Goal: Check status

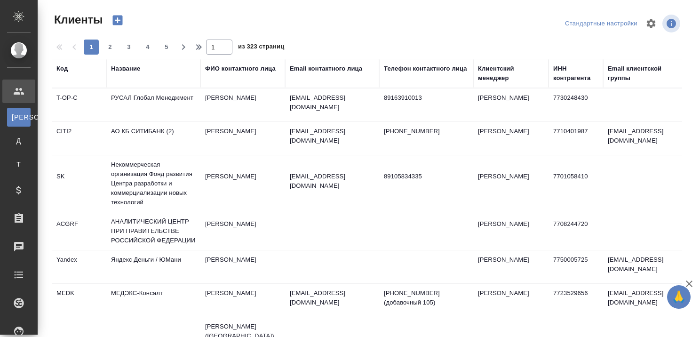
select select "RU"
click at [691, 287] on icon "button" at bounding box center [689, 283] width 11 height 11
click at [129, 80] on div "Название" at bounding box center [153, 73] width 85 height 19
click at [132, 63] on th "Название" at bounding box center [153, 73] width 94 height 29
click at [129, 68] on div "Название" at bounding box center [125, 68] width 29 height 9
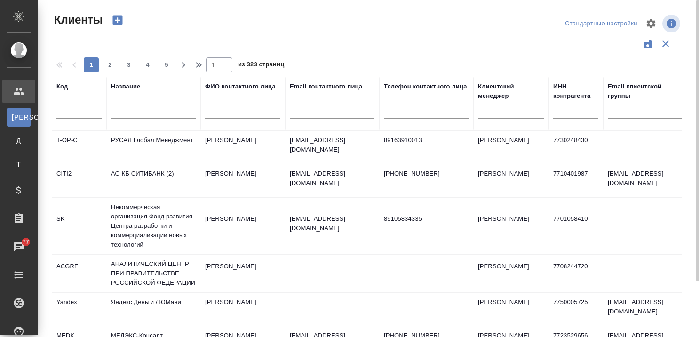
click at [130, 84] on div "Название" at bounding box center [125, 86] width 29 height 9
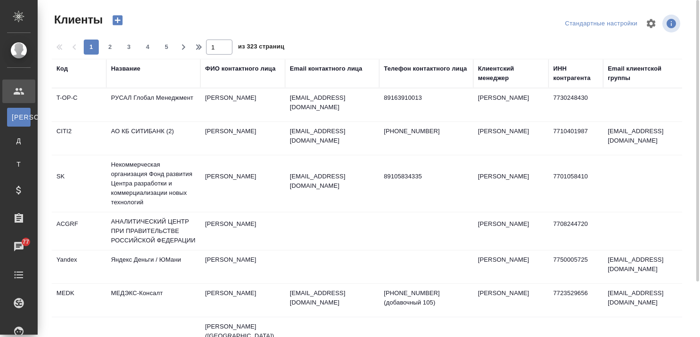
click at [137, 85] on th "Название" at bounding box center [153, 73] width 94 height 29
click at [122, 73] on div "Название" at bounding box center [125, 68] width 29 height 9
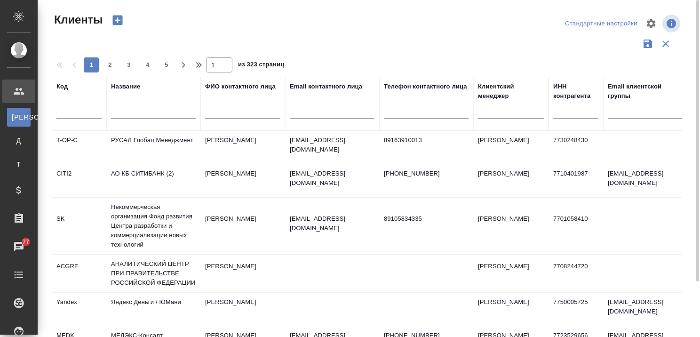
click at [142, 117] on input "text" at bounding box center [153, 113] width 85 height 12
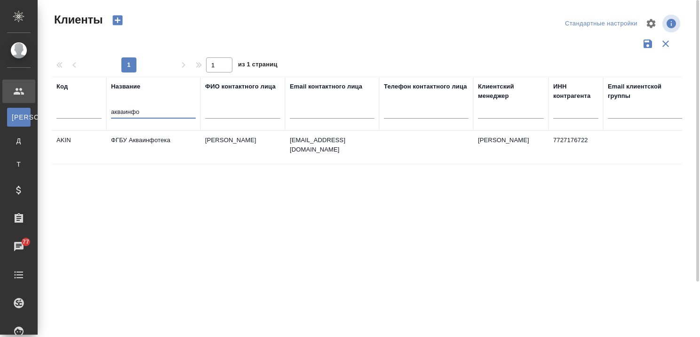
type input "акваинфо"
click at [157, 135] on td "ФГБУ Акваинфотека" at bounding box center [153, 147] width 94 height 33
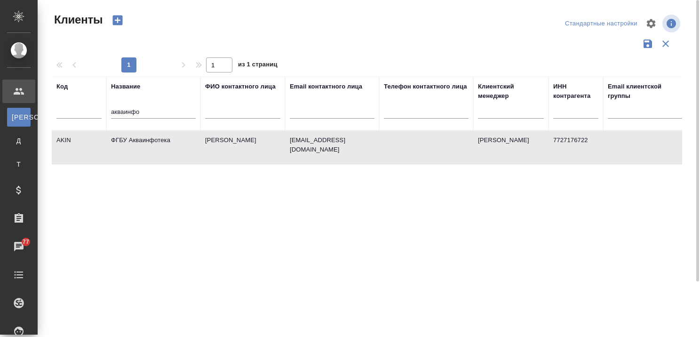
click at [157, 135] on td "ФГБУ Акваинфотека" at bounding box center [153, 147] width 94 height 33
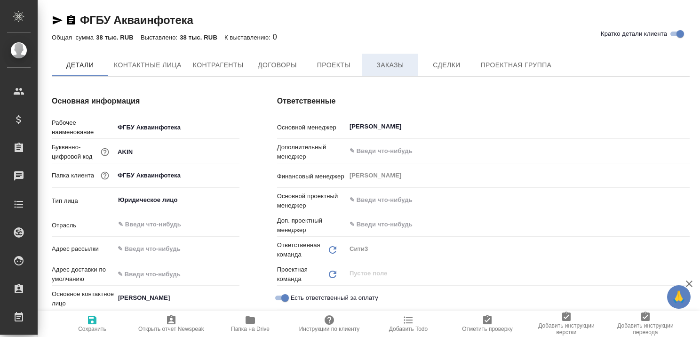
type textarea "x"
click at [394, 64] on span "Заказы" at bounding box center [389, 66] width 45 height 12
type textarea "x"
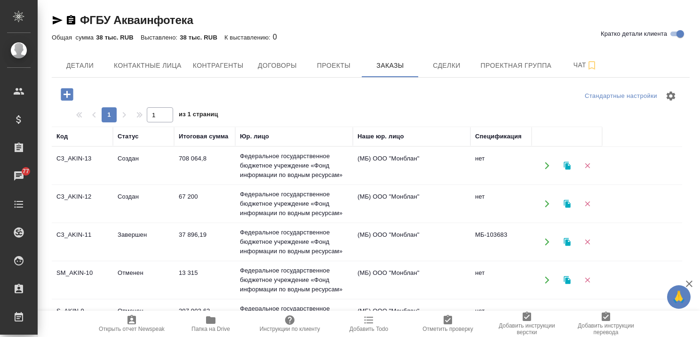
click at [128, 197] on td "Создан" at bounding box center [143, 203] width 61 height 33
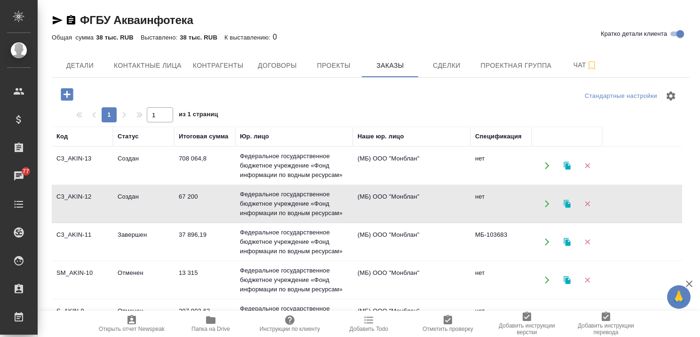
click at [128, 197] on td "Создан" at bounding box center [143, 203] width 61 height 33
click at [690, 285] on icon "button" at bounding box center [689, 283] width 7 height 7
click at [127, 271] on td "Отменен" at bounding box center [143, 279] width 61 height 33
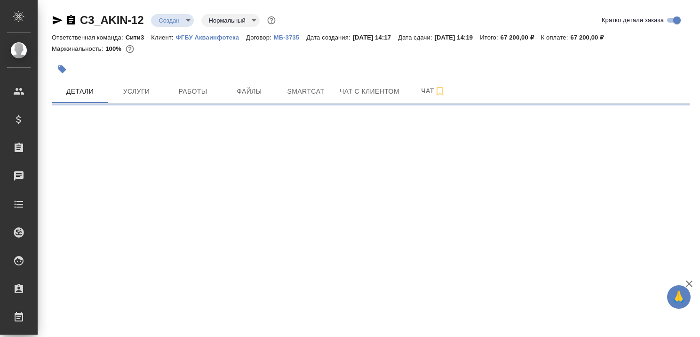
select select "RU"
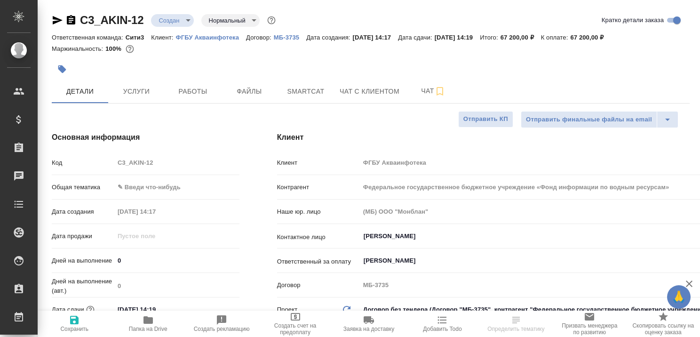
type textarea "x"
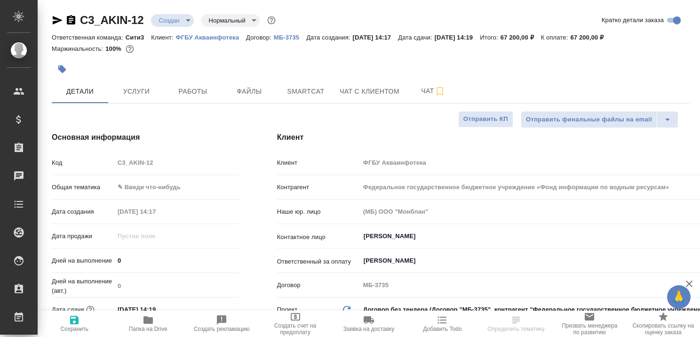
type textarea "x"
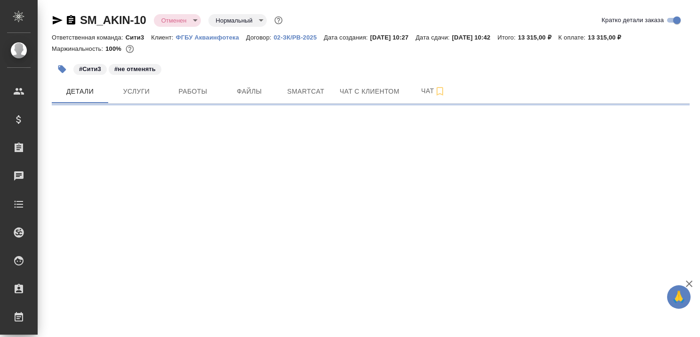
select select "RU"
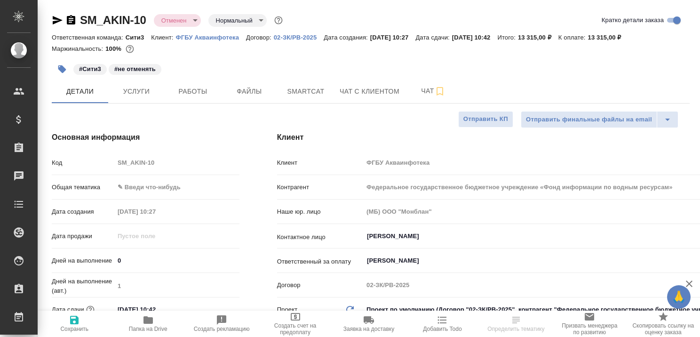
type textarea "x"
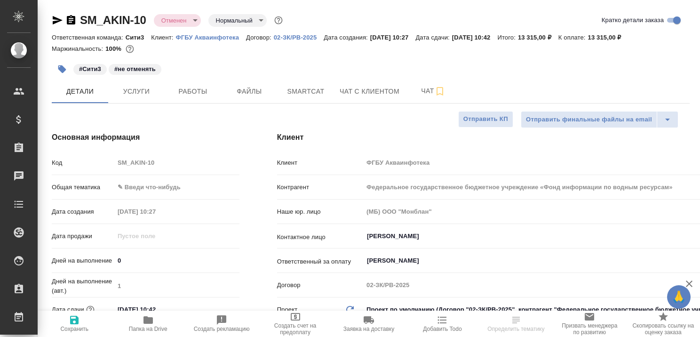
type textarea "x"
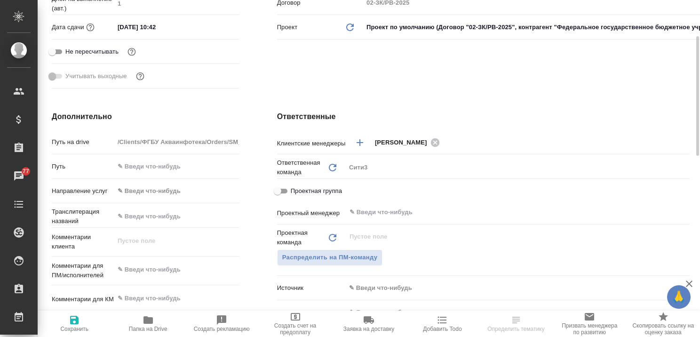
scroll to position [141, 0]
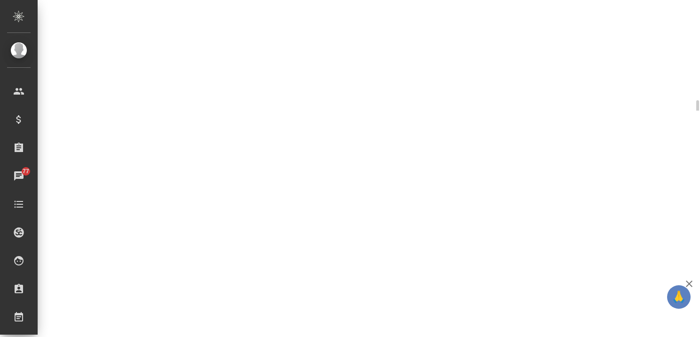
select select "RU"
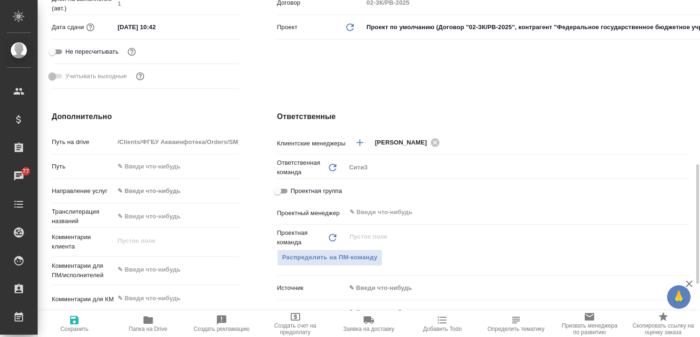
scroll to position [470, 0]
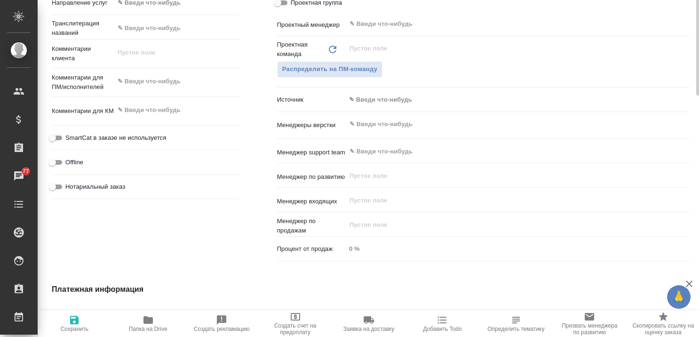
type textarea "x"
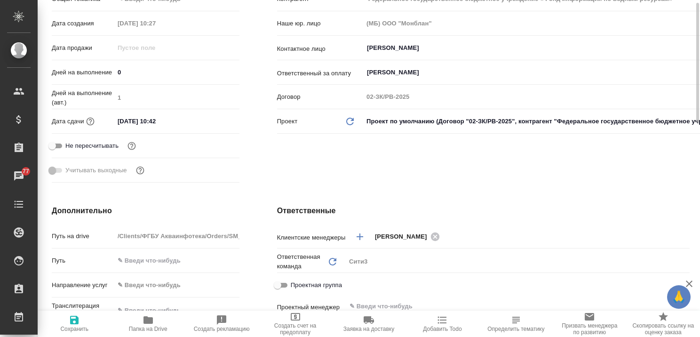
scroll to position [0, 0]
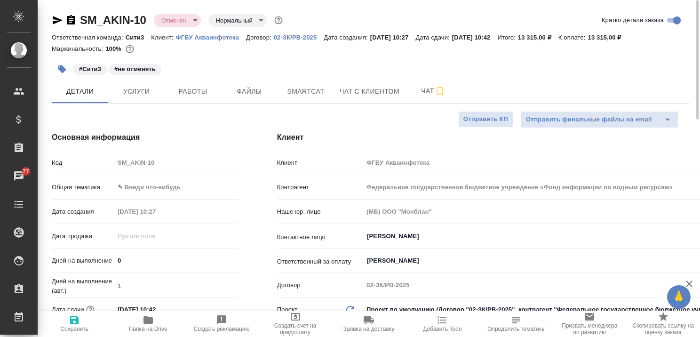
type textarea "x"
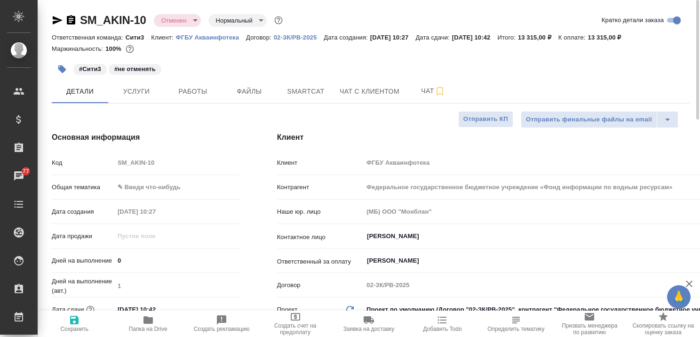
type textarea "x"
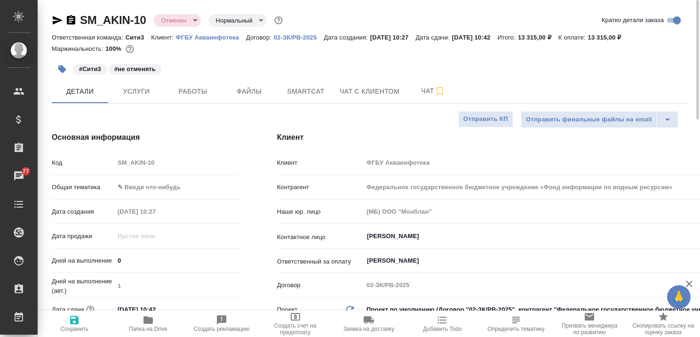
type textarea "x"
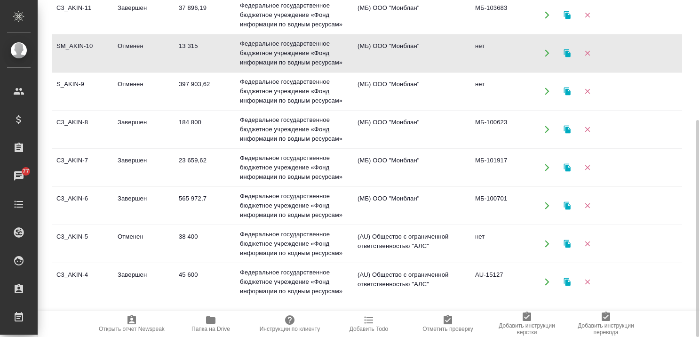
scroll to position [47, 0]
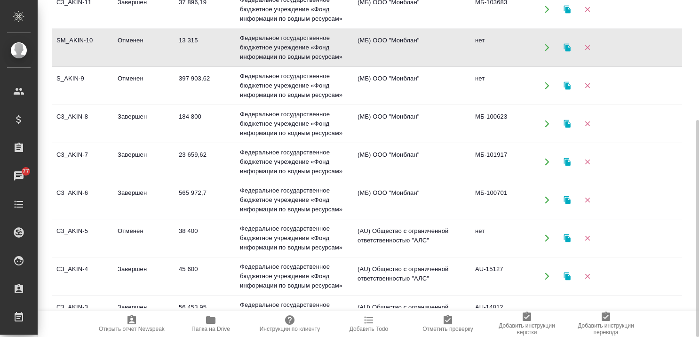
click at [130, 191] on td "Завершен" at bounding box center [143, 199] width 61 height 33
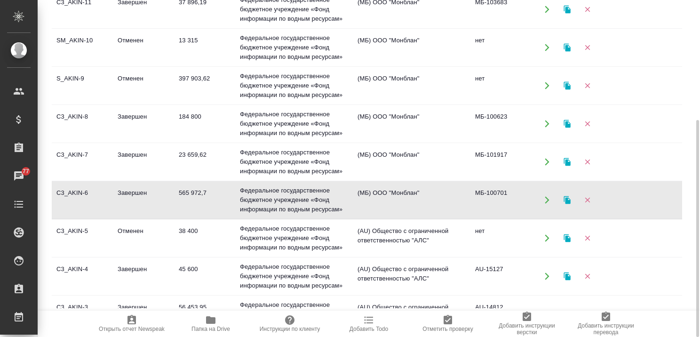
click at [130, 191] on td "Завершен" at bounding box center [143, 199] width 61 height 33
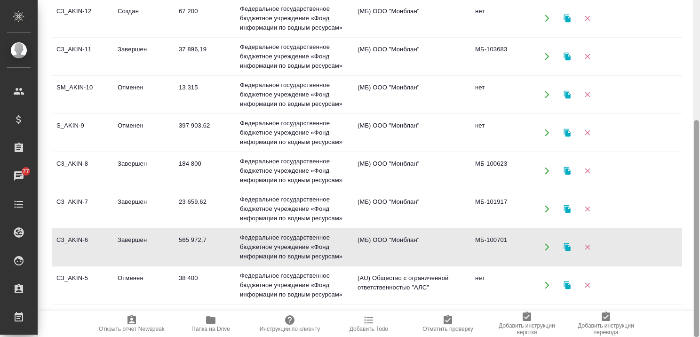
scroll to position [0, 0]
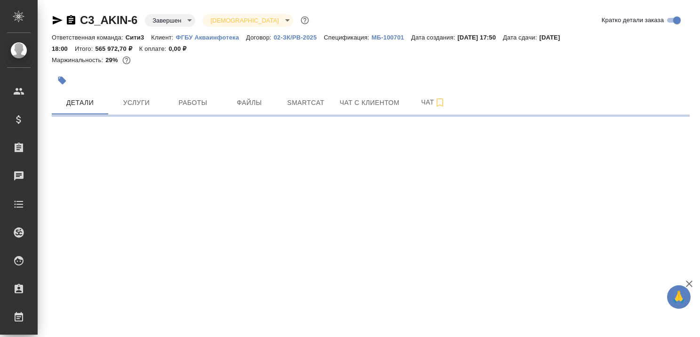
select select "RU"
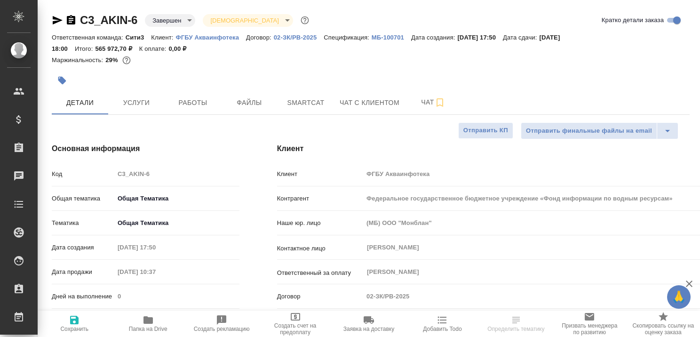
type textarea "x"
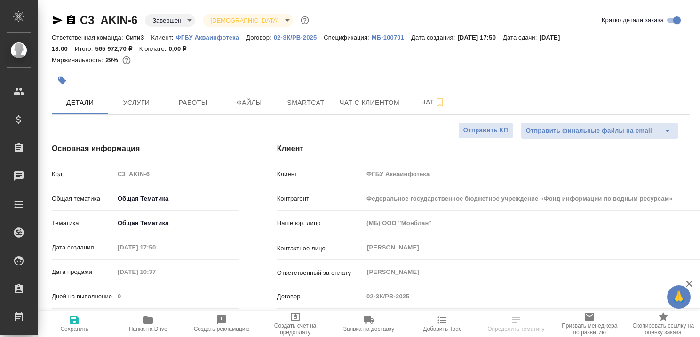
type textarea "x"
click at [141, 103] on span "Услуги" at bounding box center [136, 103] width 45 height 12
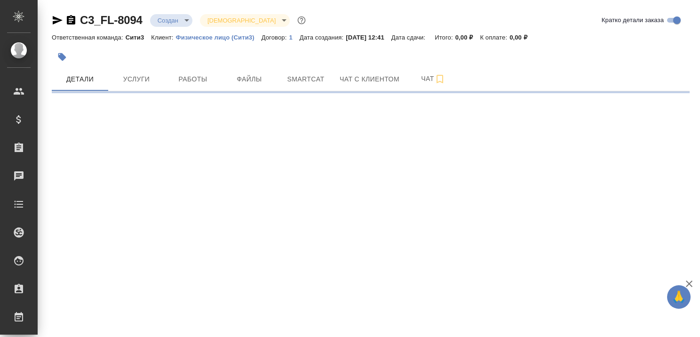
select select "RU"
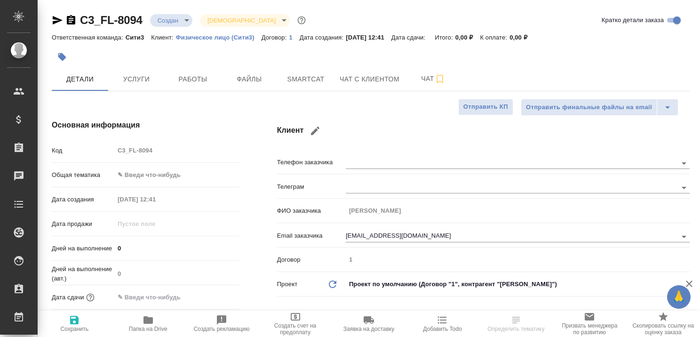
type textarea "x"
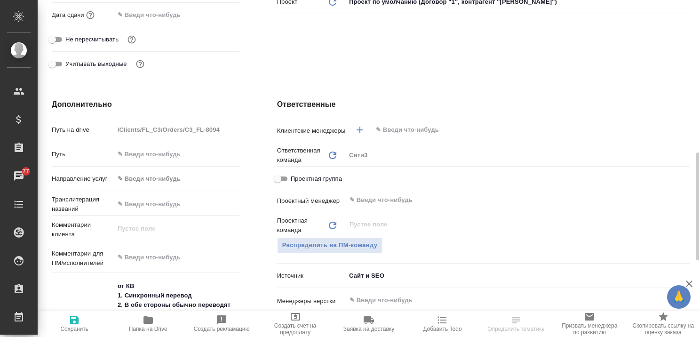
scroll to position [517, 0]
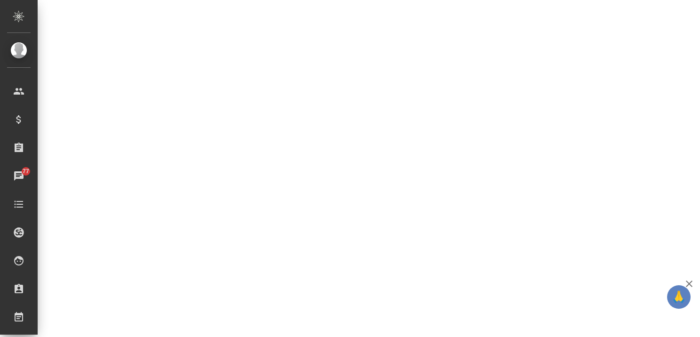
select select "RU"
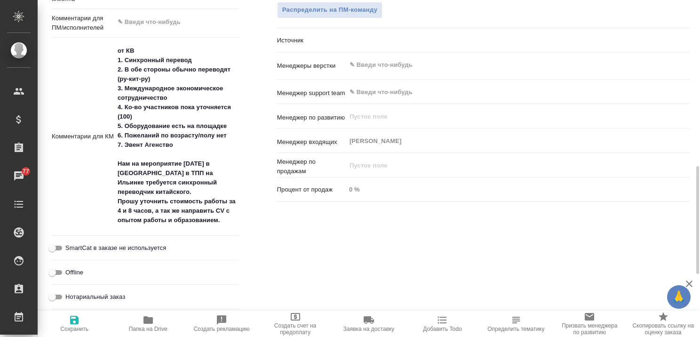
type textarea "x"
click at [692, 284] on icon "button" at bounding box center [689, 283] width 11 height 11
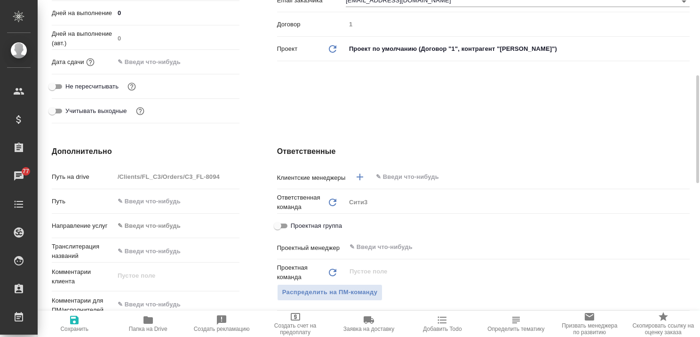
scroll to position [47, 0]
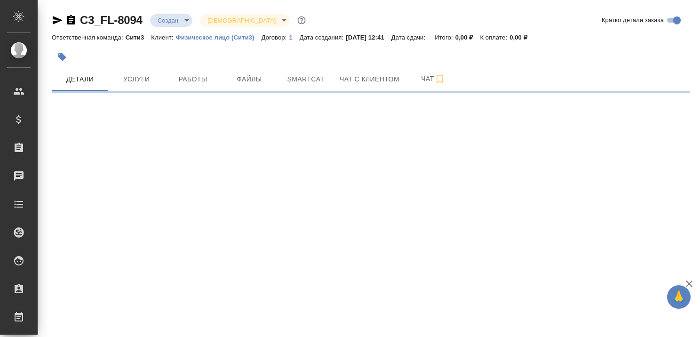
select select "RU"
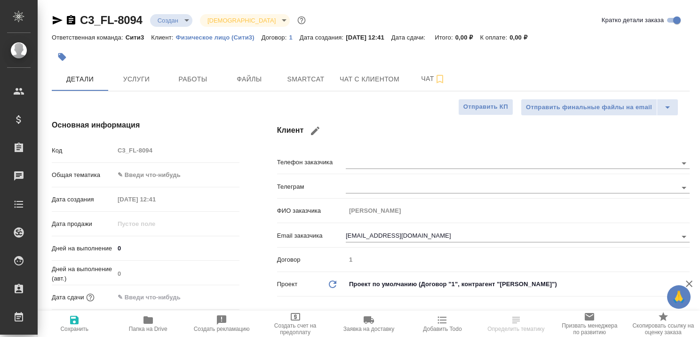
type textarea "x"
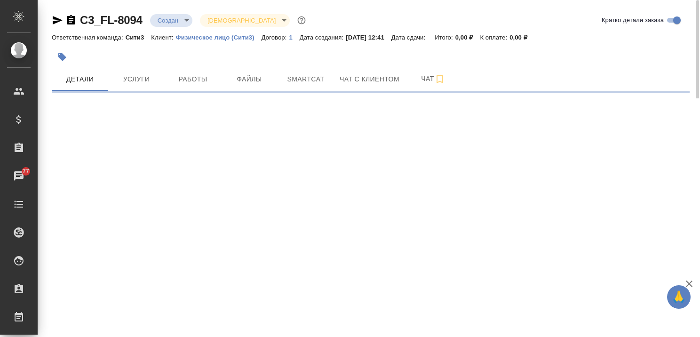
select select "RU"
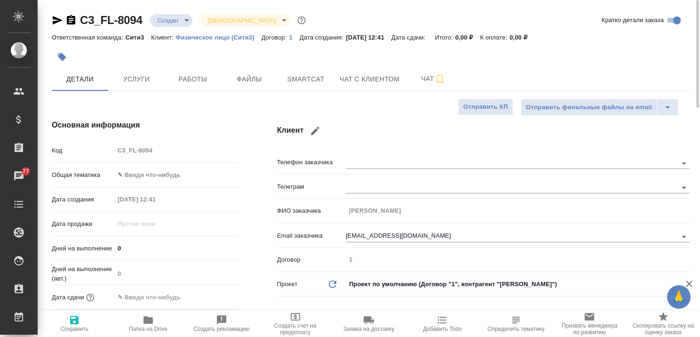
type textarea "x"
